Goal: Check status

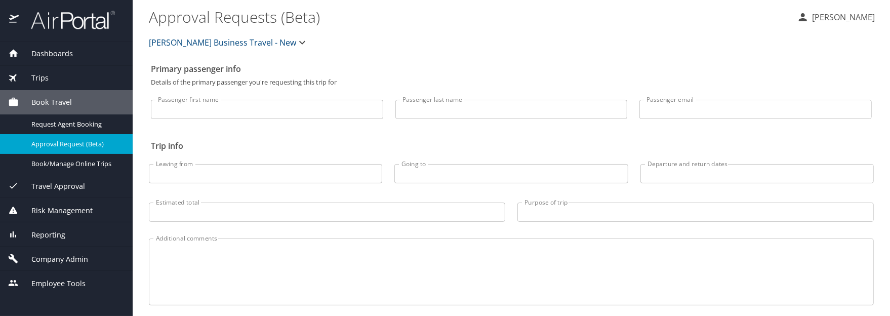
click at [38, 78] on span "Trips" at bounding box center [34, 77] width 30 height 11
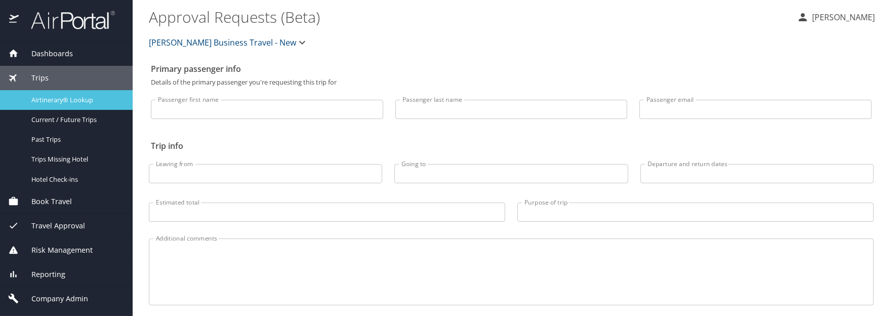
click at [40, 97] on span "Airtinerary® Lookup" at bounding box center [75, 100] width 89 height 10
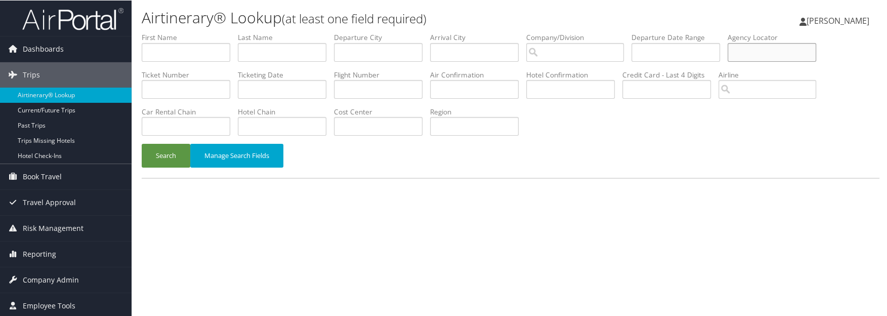
click at [728, 43] on input "text" at bounding box center [772, 52] width 89 height 19
type input "ixfqya"
click at [142, 143] on button "Search" at bounding box center [166, 155] width 49 height 24
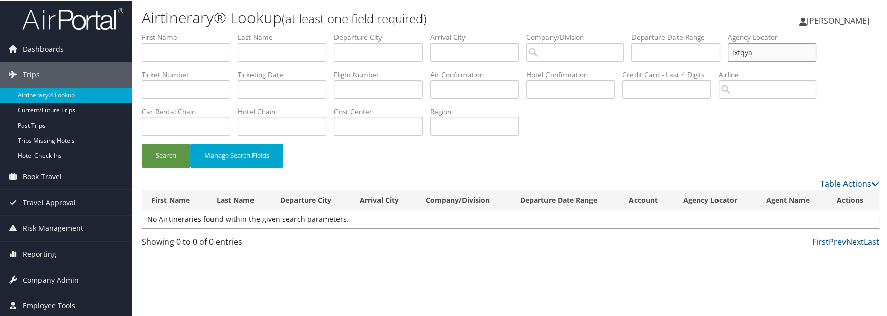
drag, startPoint x: 633, startPoint y: 38, endPoint x: 484, endPoint y: 40, distance: 148.8
click at [484, 32] on ul "First Name Last Name Departure City Arrival City Company/Division Airport/City …" at bounding box center [511, 32] width 738 height 0
click at [430, 79] on input "text" at bounding box center [474, 88] width 89 height 19
type input "bdngk1"
click at [142, 143] on button "Search" at bounding box center [166, 155] width 49 height 24
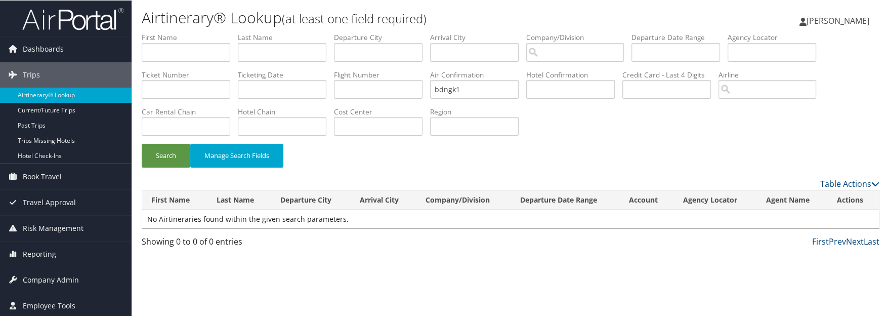
click at [16, 7] on icon at bounding box center [12, 12] width 15 height 15
